Goal: Find specific page/section: Find specific page/section

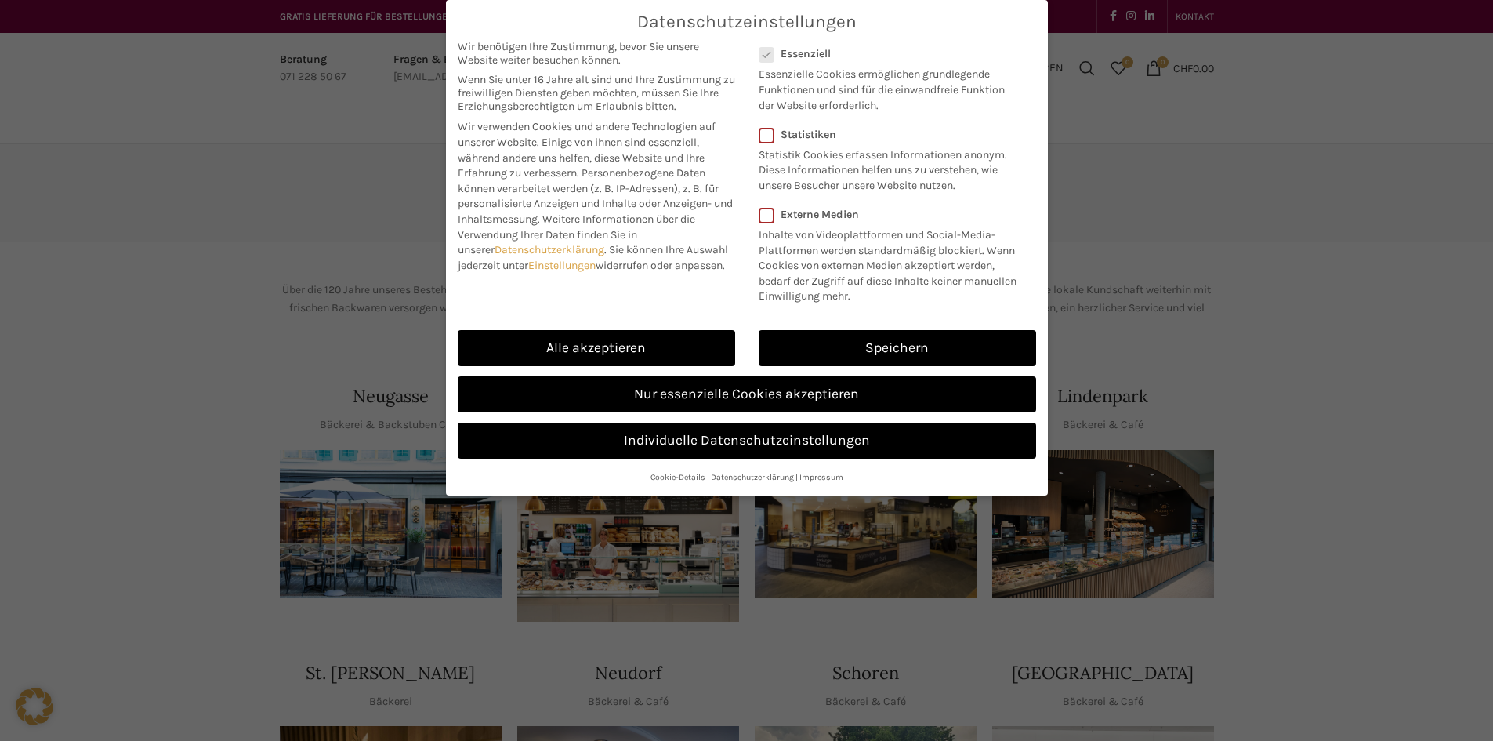
click at [708, 390] on link "Nur essenzielle Cookies akzeptieren" at bounding box center [747, 394] width 578 height 36
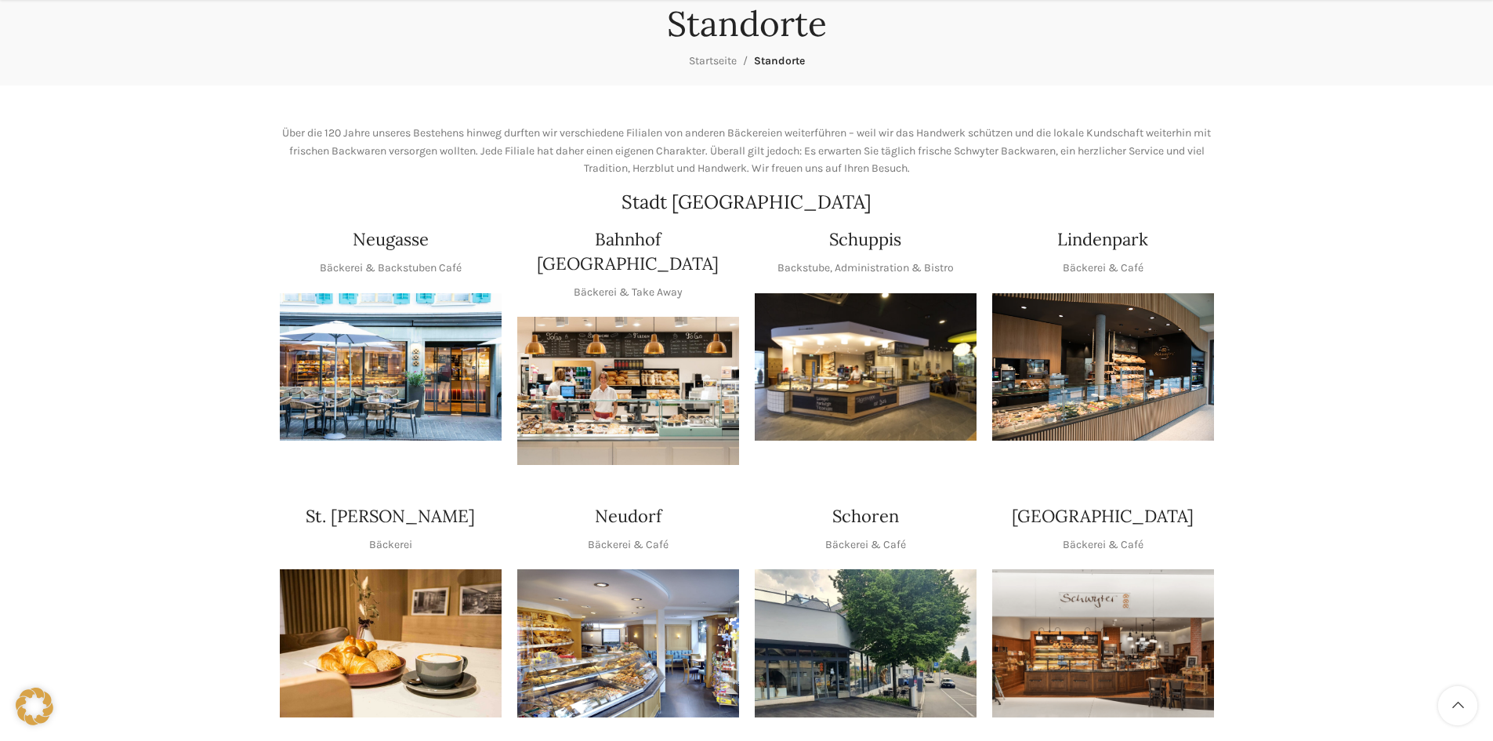
scroll to position [235, 0]
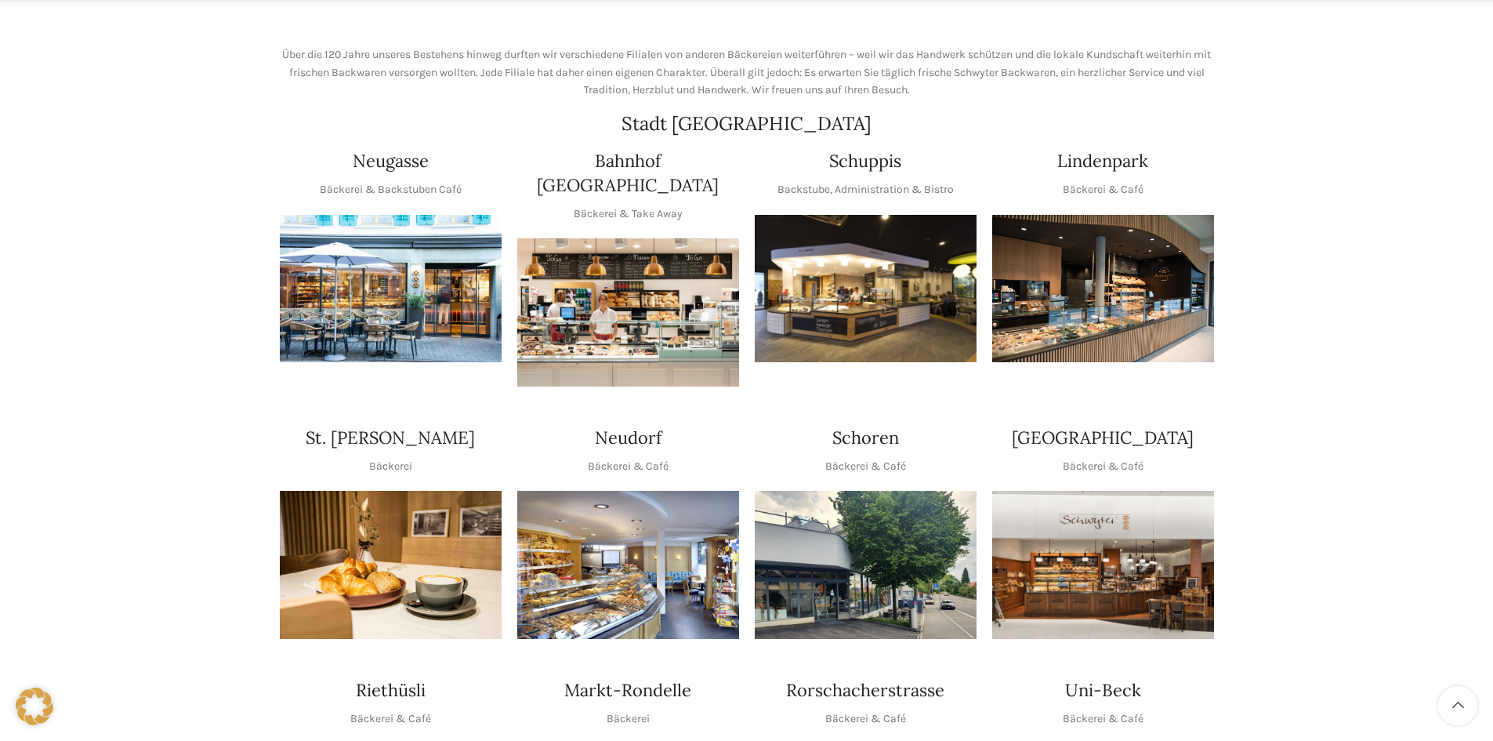
click at [1166, 277] on img "1 / 1" at bounding box center [1103, 289] width 222 height 148
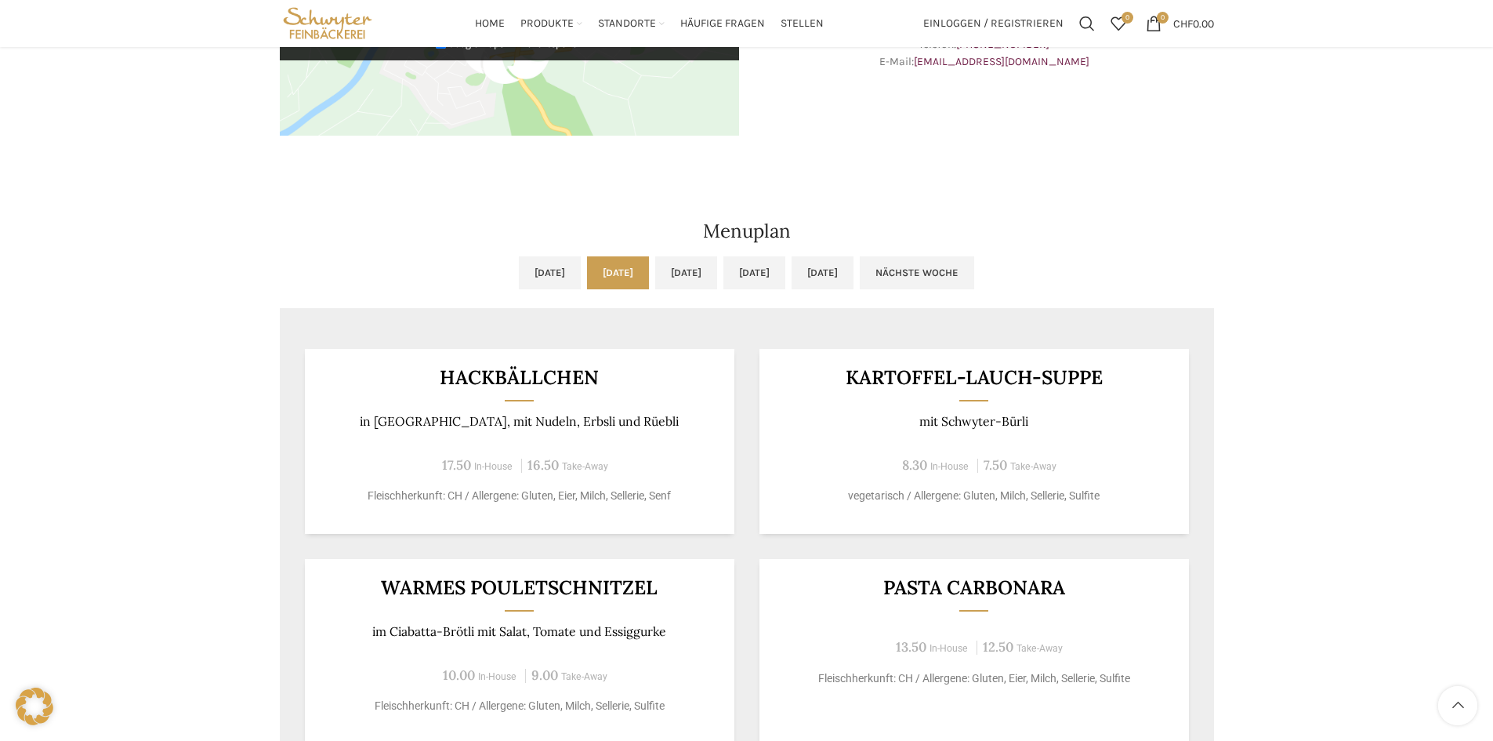
scroll to position [721, 0]
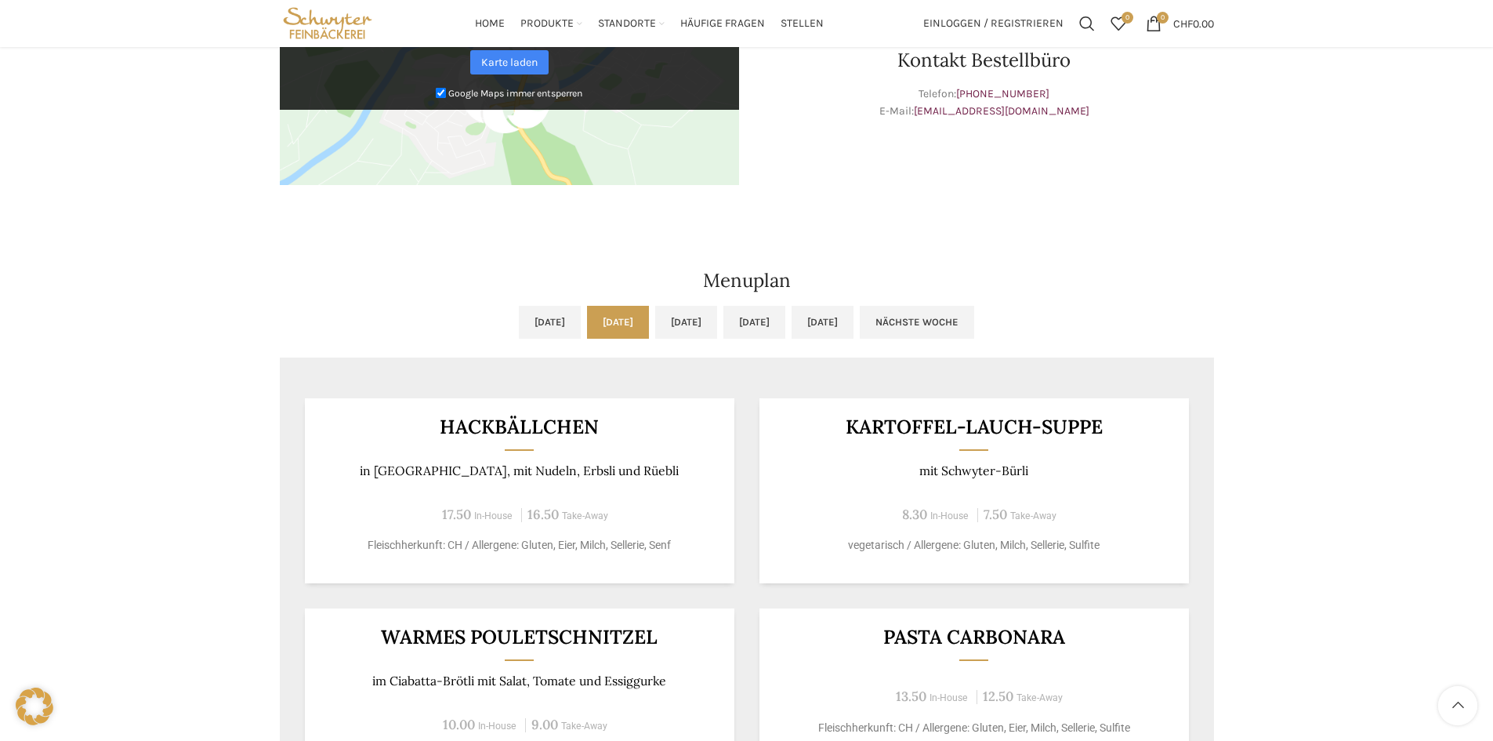
click at [671, 333] on link "[DATE]" at bounding box center [686, 322] width 62 height 33
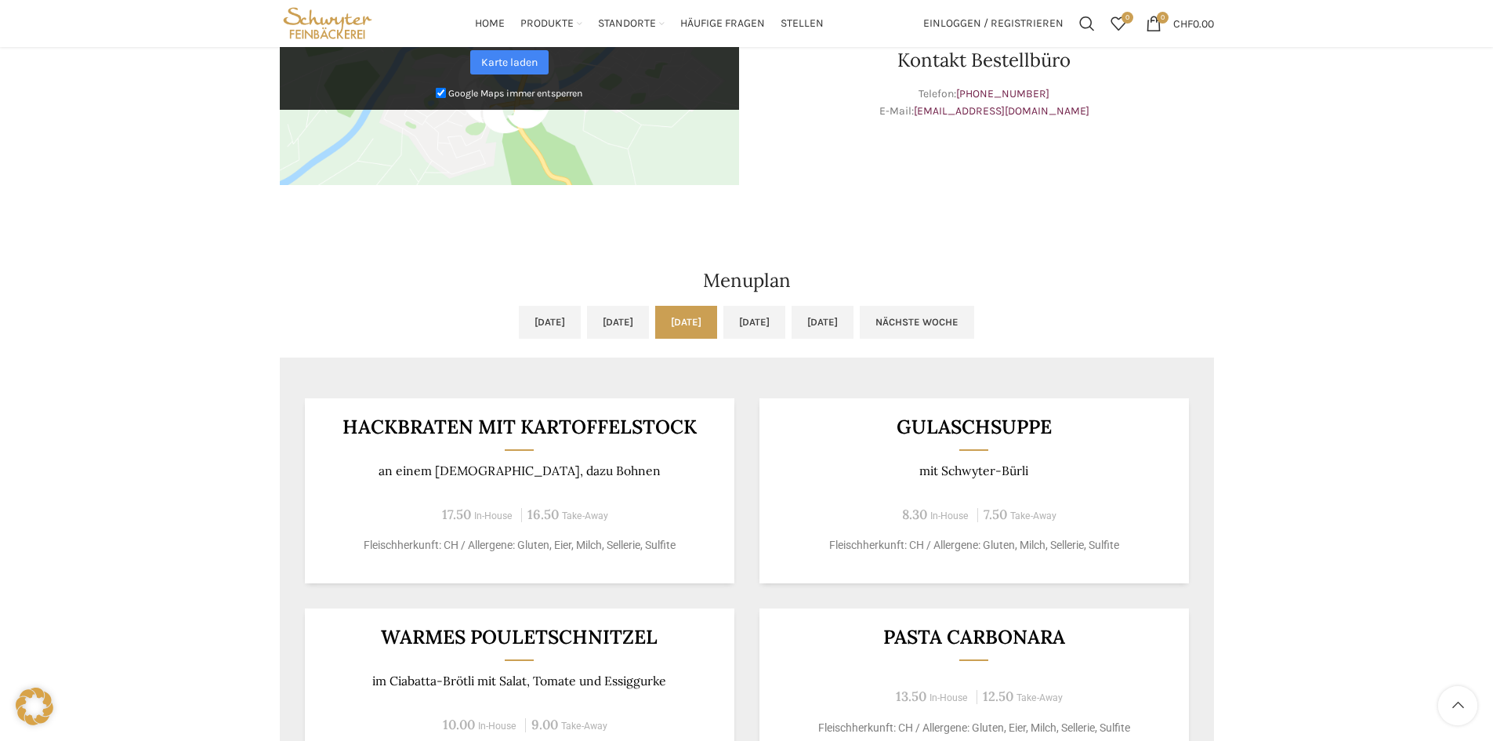
click at [587, 330] on link "[DATE]" at bounding box center [618, 322] width 62 height 33
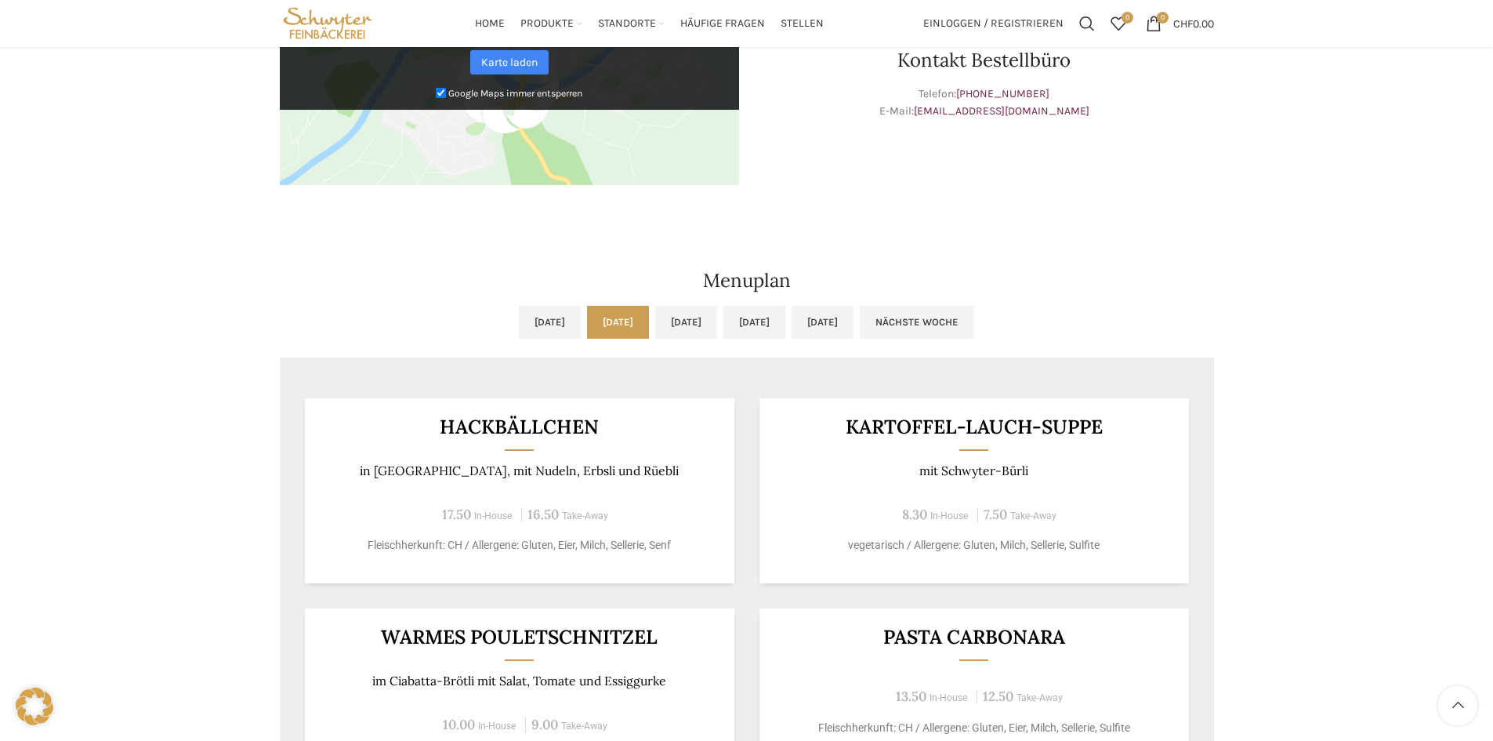
click at [519, 324] on link "[DATE]" at bounding box center [550, 322] width 62 height 33
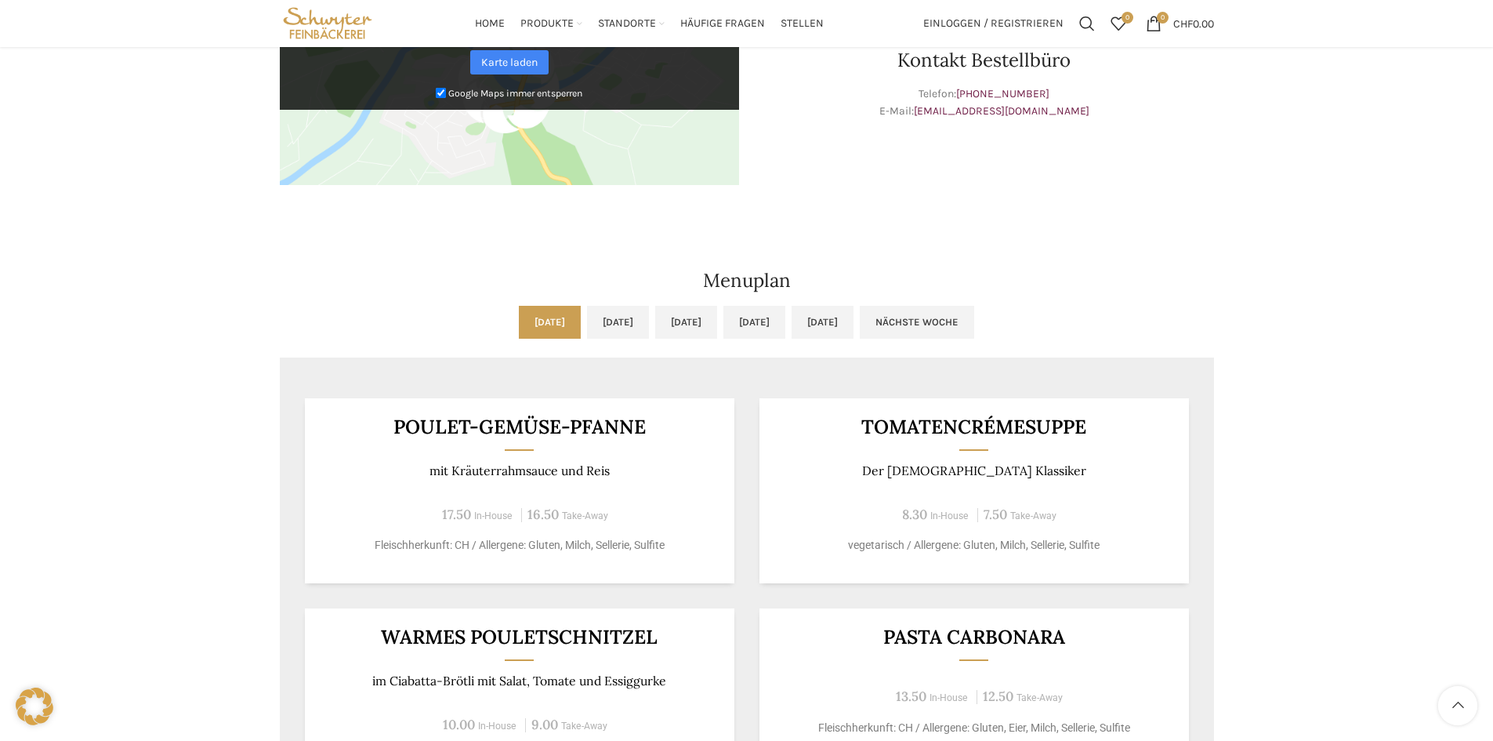
click at [1267, 269] on div "[GEOGRAPHIC_DATA] Wochentag ÖFFNUNGSZEITEN [DATE][GEOGRAPHIC_DATA][DATE] 06:30 …" at bounding box center [746, 231] width 1493 height 1616
